Goal: Information Seeking & Learning: Learn about a topic

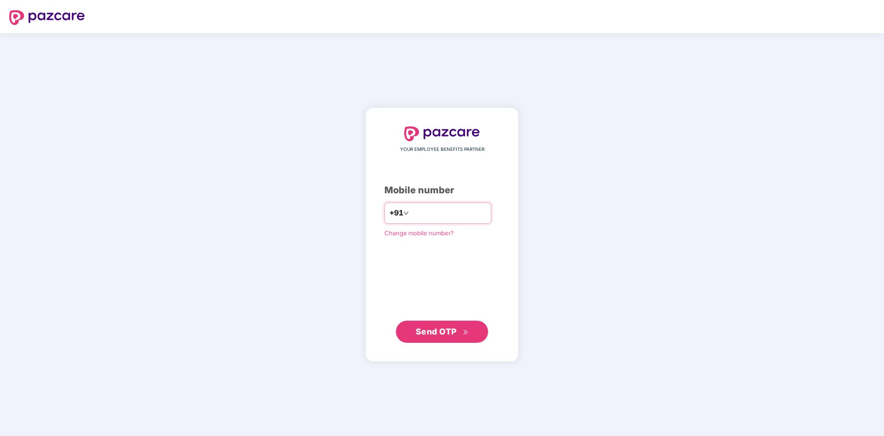
click at [441, 212] on input "number" at bounding box center [449, 213] width 76 height 15
type input "**********"
click at [439, 331] on span "Send OTP" at bounding box center [436, 331] width 41 height 10
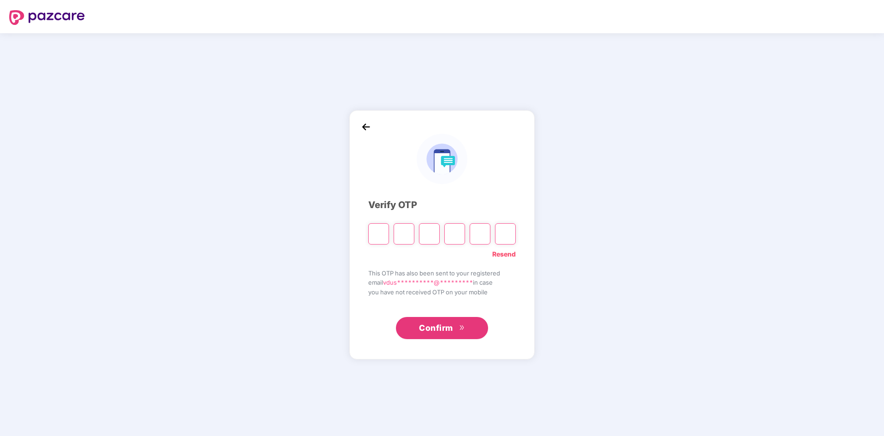
type input "*"
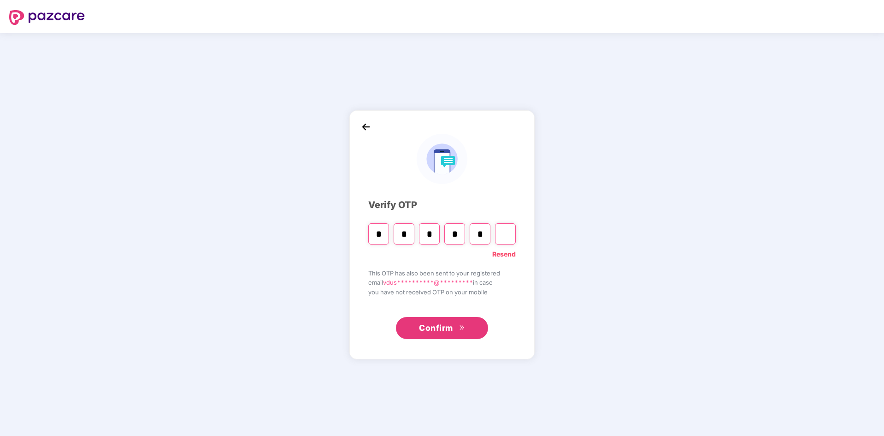
type input "*"
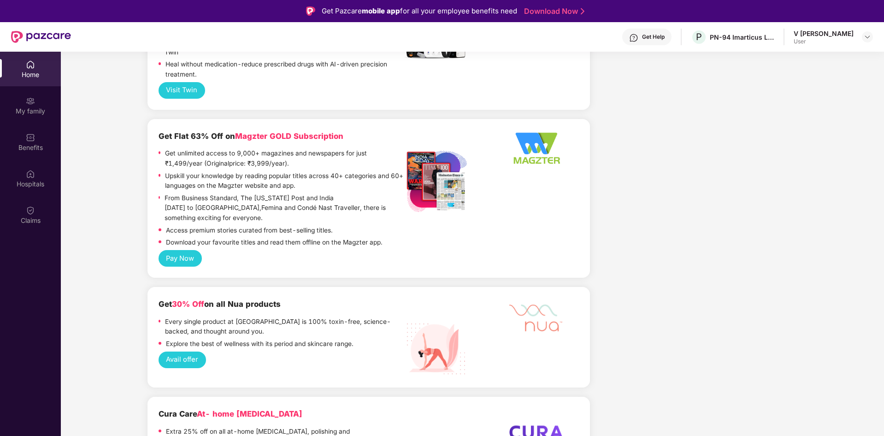
scroll to position [1198, 0]
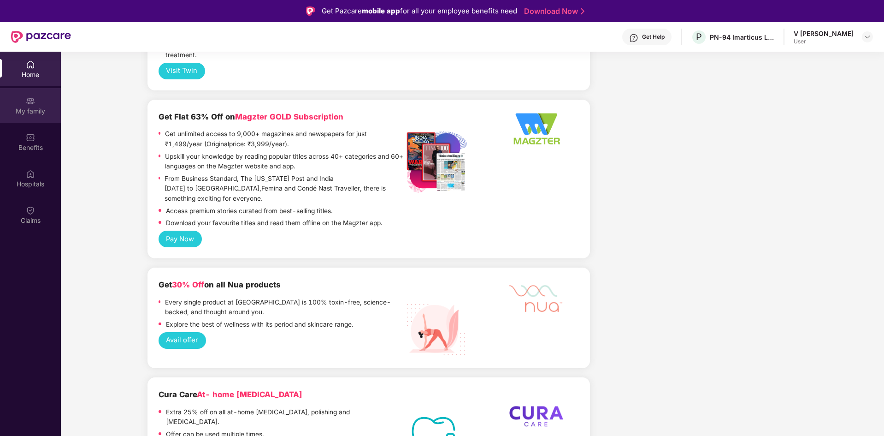
click at [38, 102] on div "My family" at bounding box center [30, 105] width 61 height 35
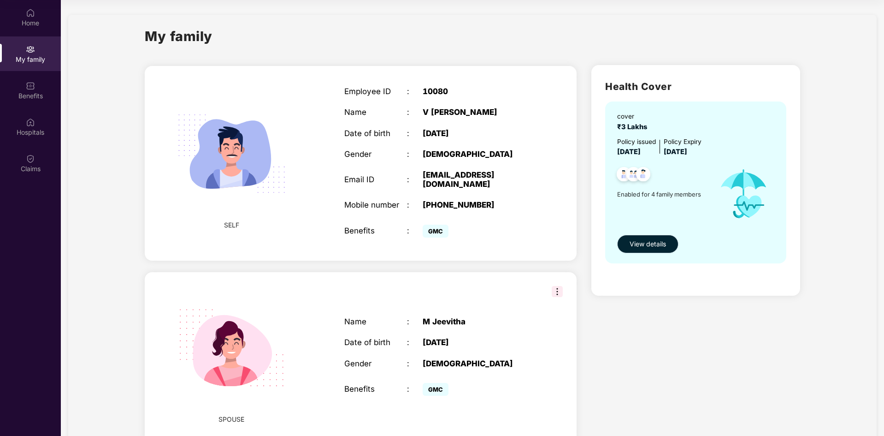
click at [651, 242] on span "View details" at bounding box center [648, 244] width 36 height 10
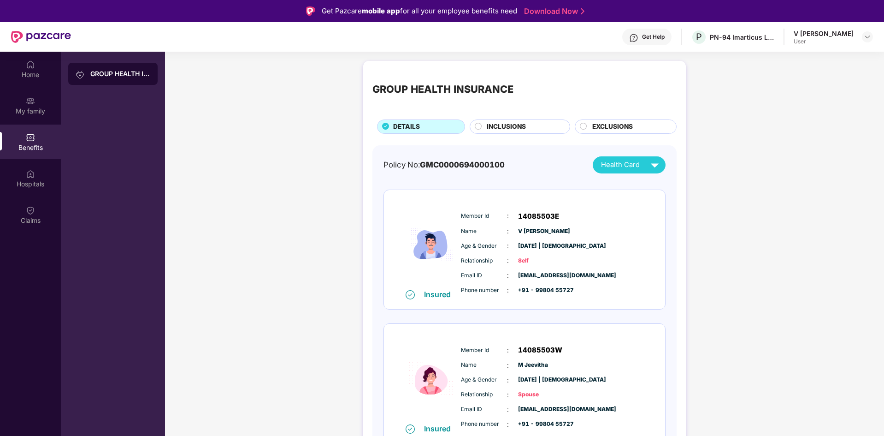
scroll to position [92, 0]
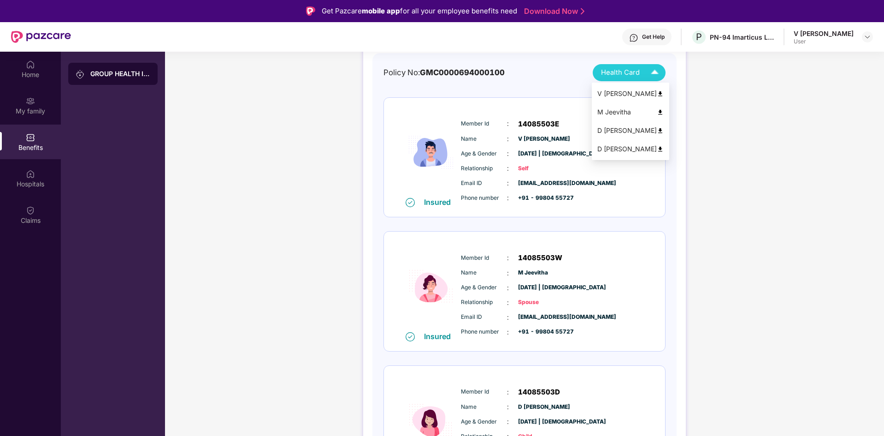
drag, startPoint x: 655, startPoint y: 77, endPoint x: 630, endPoint y: 94, distance: 30.4
click at [630, 94] on div "V [PERSON_NAME]" at bounding box center [630, 93] width 66 height 10
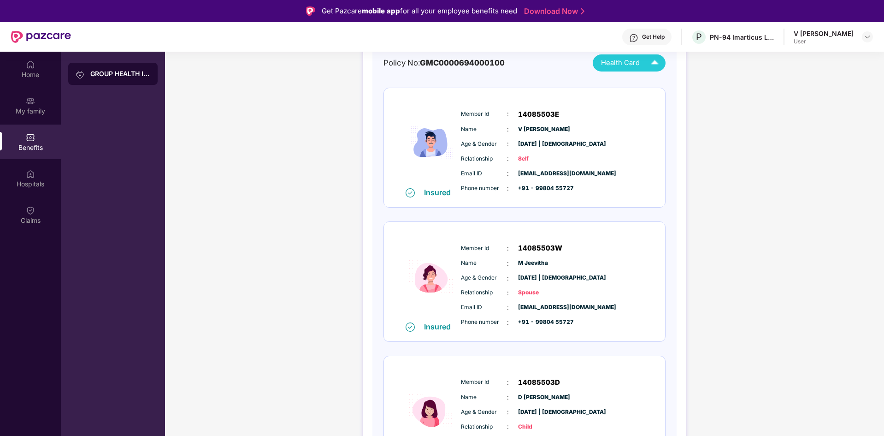
scroll to position [0, 0]
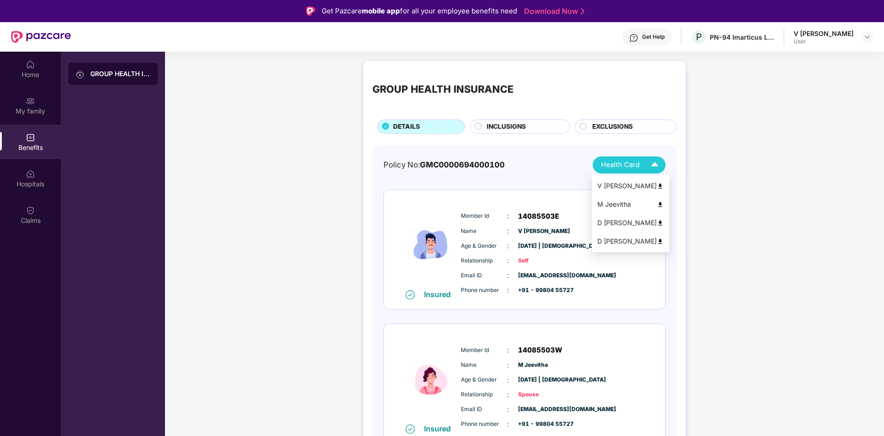
click at [636, 161] on span "Health Card" at bounding box center [620, 164] width 39 height 11
click at [621, 206] on div "M Jeevitha" at bounding box center [630, 204] width 66 height 10
click at [623, 224] on div "D [PERSON_NAME]" at bounding box center [630, 223] width 66 height 10
click at [654, 165] on img at bounding box center [655, 165] width 16 height 16
click at [659, 241] on img at bounding box center [660, 241] width 7 height 7
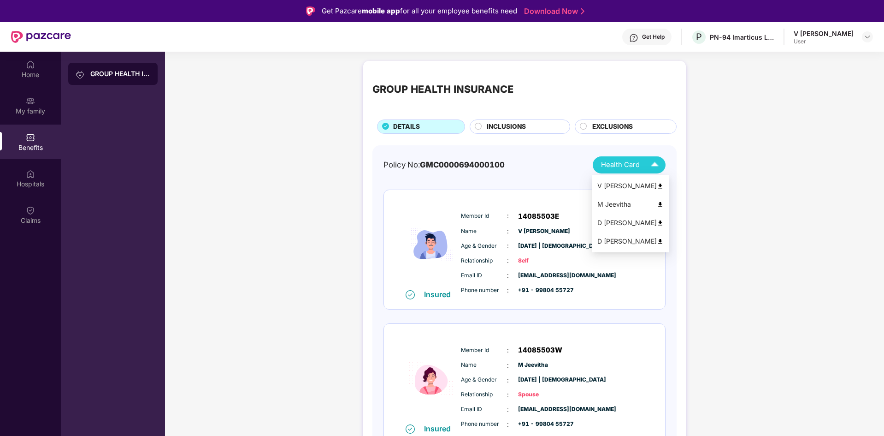
click at [656, 167] on img at bounding box center [655, 165] width 16 height 16
click at [627, 225] on div "D [PERSON_NAME]" at bounding box center [630, 223] width 66 height 10
click at [649, 157] on img at bounding box center [655, 165] width 16 height 16
click at [622, 183] on div "V [PERSON_NAME]" at bounding box center [630, 186] width 66 height 10
click at [654, 164] on img at bounding box center [655, 165] width 16 height 16
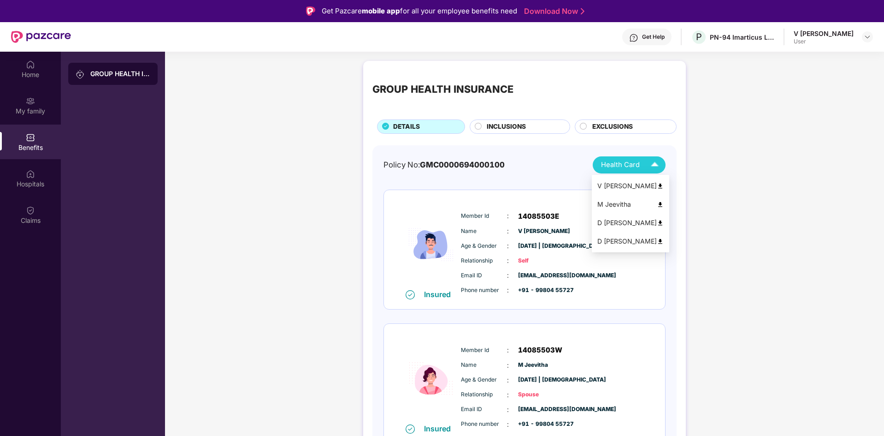
click at [630, 205] on div "M Jeevitha" at bounding box center [630, 204] width 66 height 10
click at [648, 165] on img at bounding box center [655, 165] width 16 height 16
click at [629, 241] on div "D [PERSON_NAME]" at bounding box center [630, 241] width 66 height 10
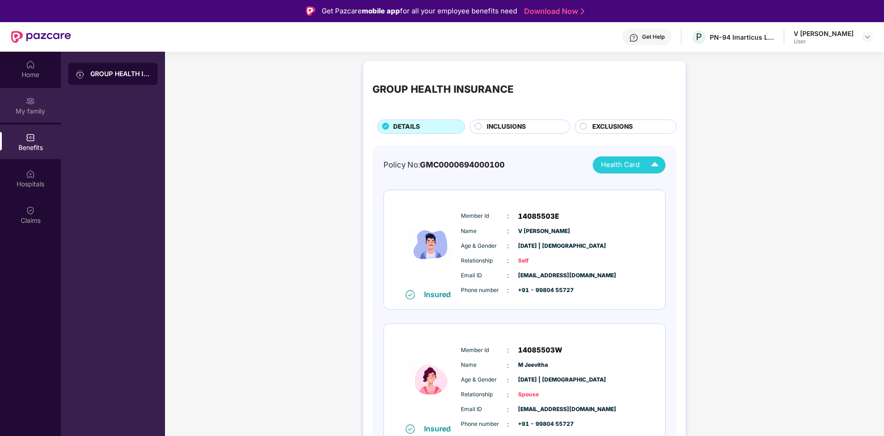
click at [43, 100] on div "My family" at bounding box center [30, 105] width 61 height 35
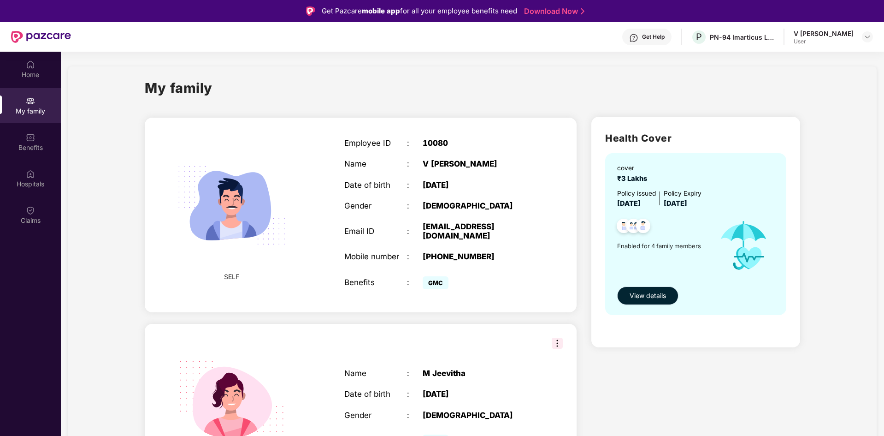
click at [650, 296] on span "View details" at bounding box center [648, 295] width 36 height 10
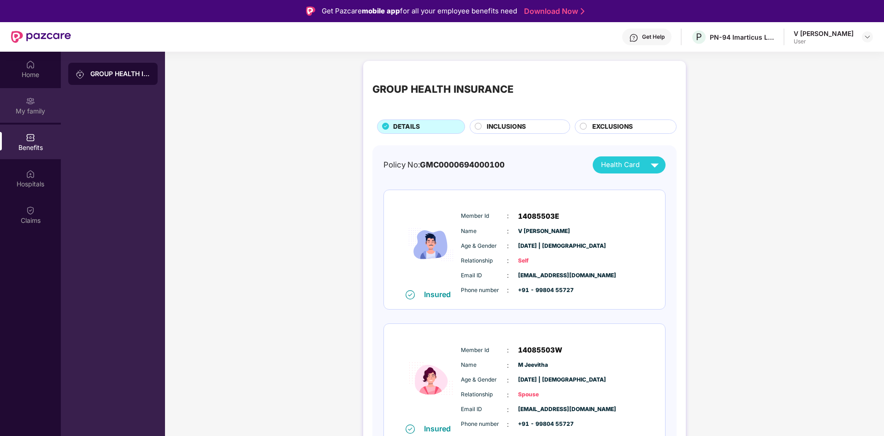
click at [30, 107] on div "My family" at bounding box center [30, 110] width 61 height 9
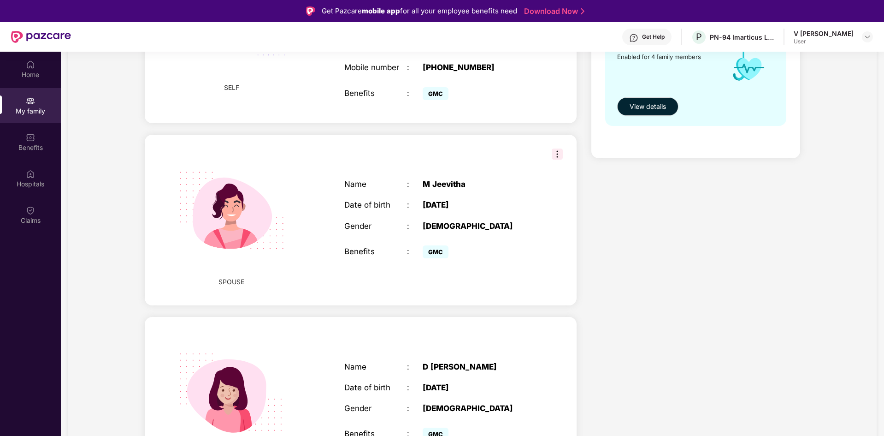
scroll to position [46, 0]
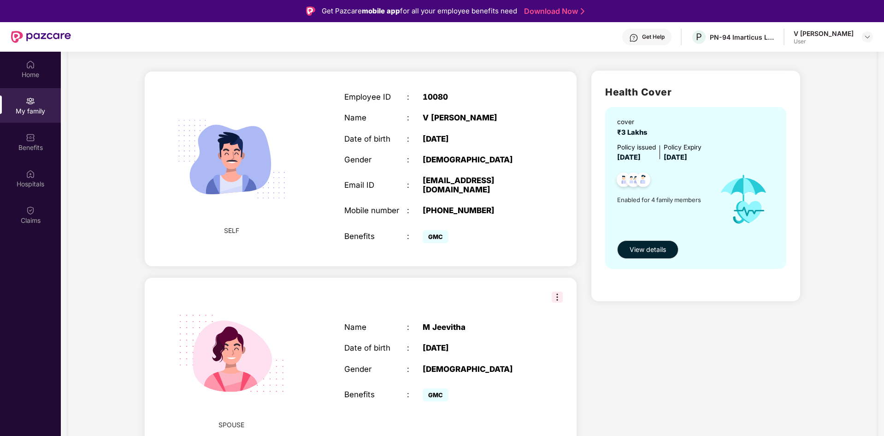
click at [554, 295] on img at bounding box center [557, 296] width 11 height 11
click at [613, 343] on div "Health Cover cover ₹3 Lakhs Policy issued [DATE] Policy Expiry [DATE] Enabled f…" at bounding box center [696, 443] width 224 height 761
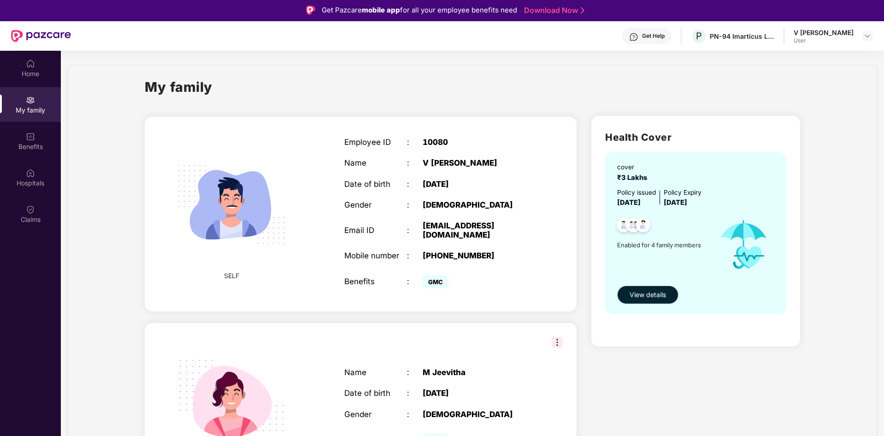
scroll to position [0, 0]
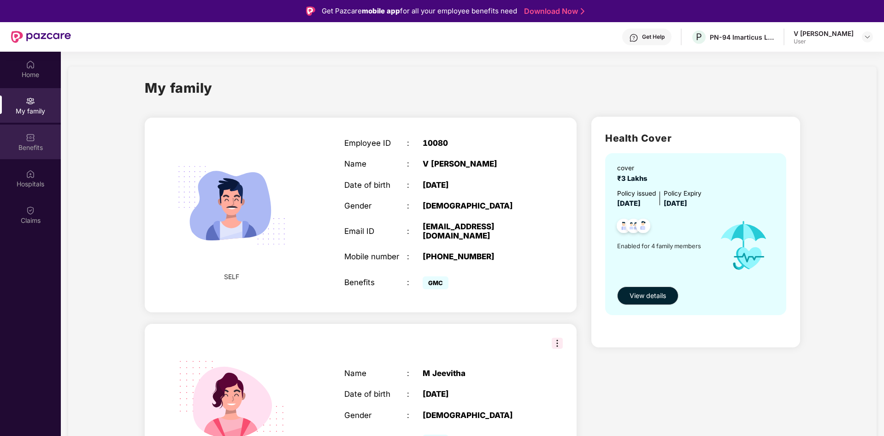
click at [30, 140] on img at bounding box center [30, 137] width 9 height 9
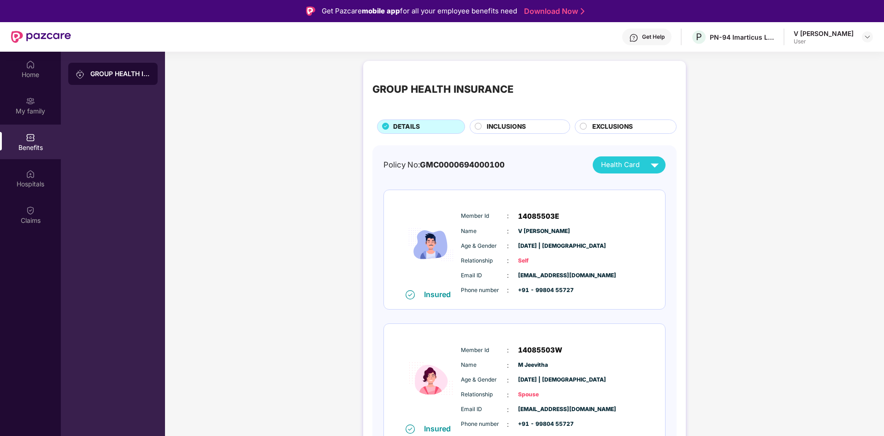
click at [534, 127] on div "INCLUSIONS" at bounding box center [523, 128] width 83 height 12
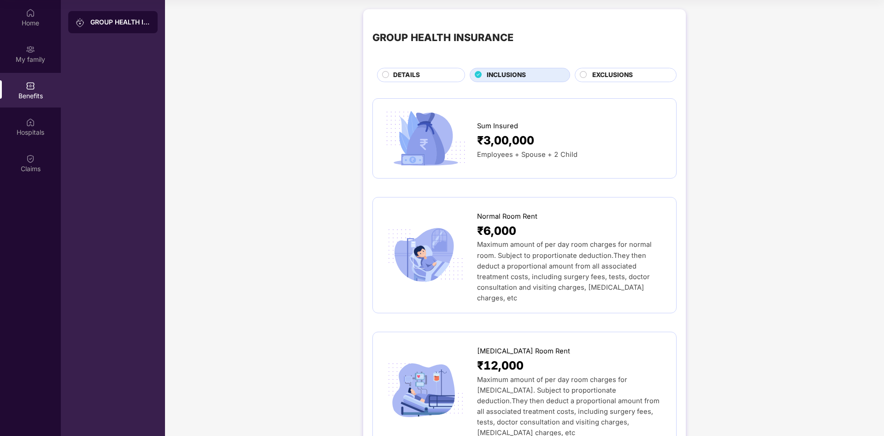
click at [634, 70] on div "EXCLUSIONS" at bounding box center [626, 75] width 102 height 14
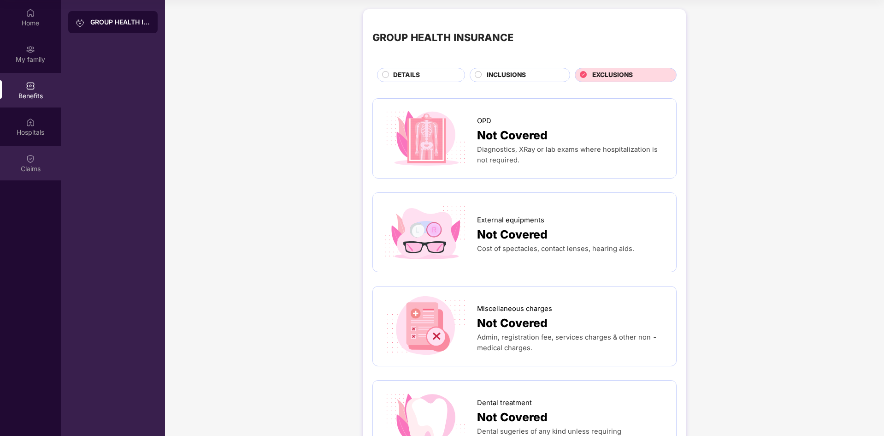
click at [46, 159] on div "Claims" at bounding box center [30, 163] width 61 height 35
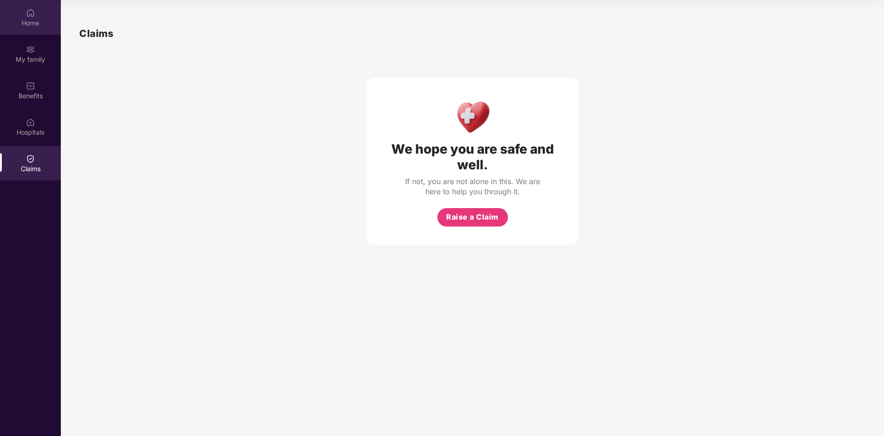
click at [30, 21] on div "Home" at bounding box center [30, 22] width 61 height 9
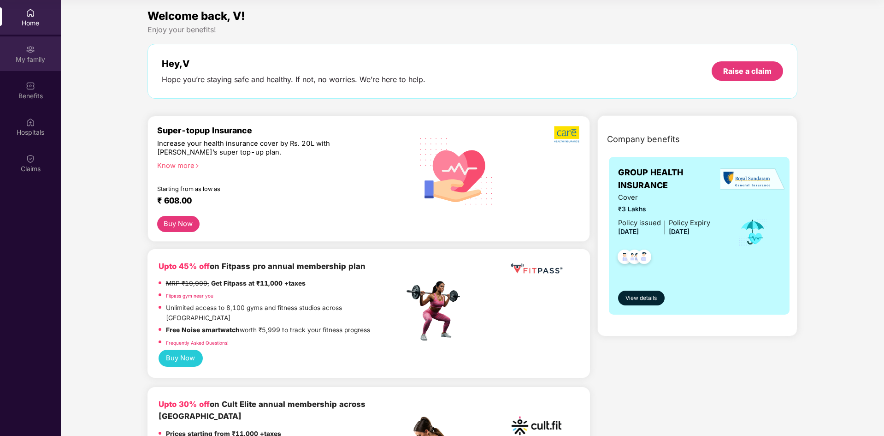
click at [53, 61] on div "My family" at bounding box center [30, 59] width 61 height 9
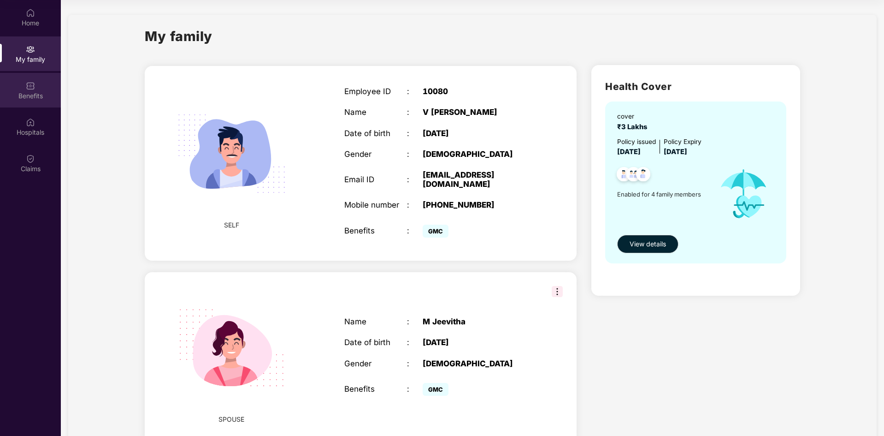
click at [38, 87] on div "Benefits" at bounding box center [30, 90] width 61 height 35
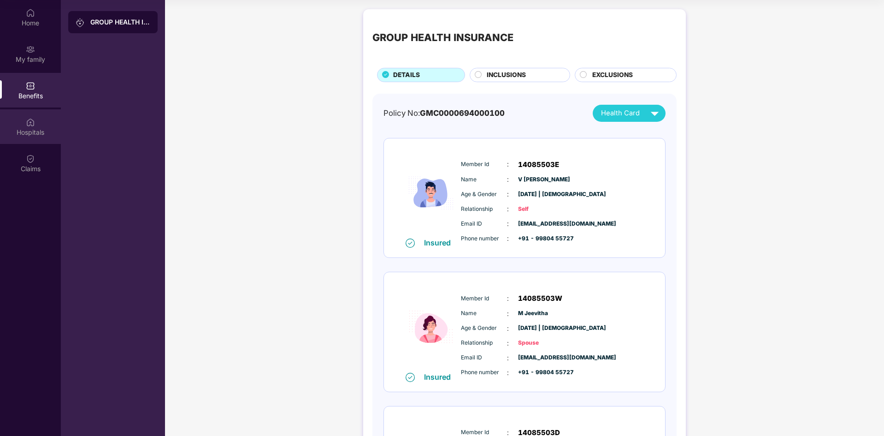
click at [42, 122] on div "Hospitals" at bounding box center [30, 126] width 61 height 35
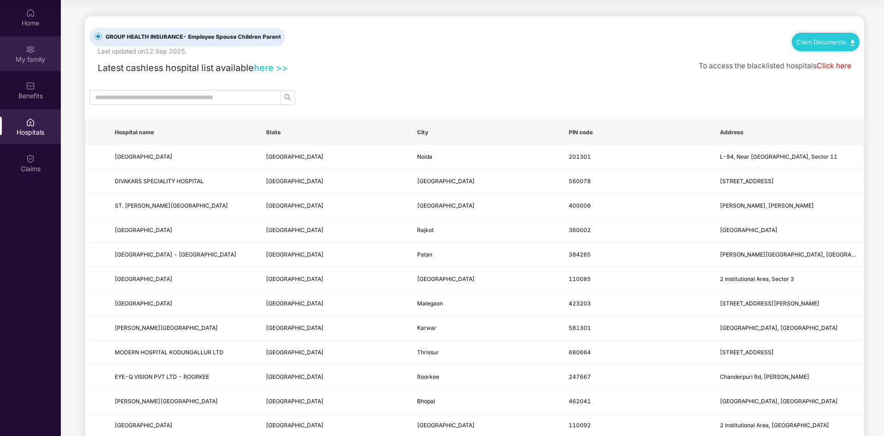
click at [47, 51] on div "My family" at bounding box center [30, 53] width 61 height 35
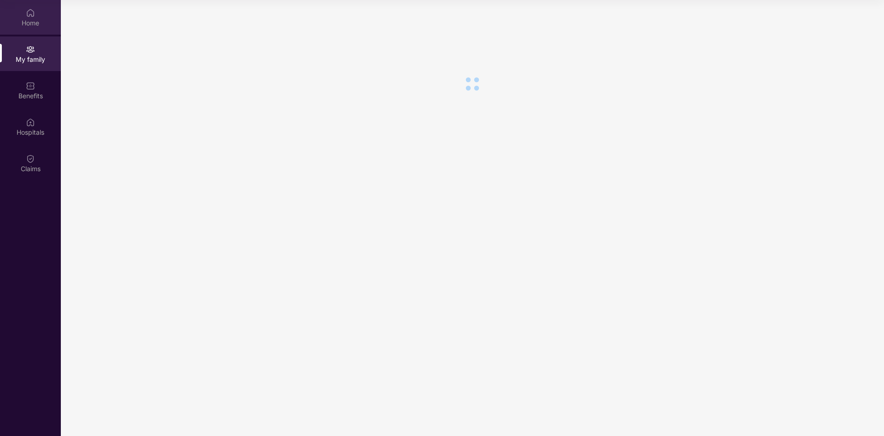
click at [44, 15] on div "Home" at bounding box center [30, 17] width 61 height 35
